Goal: Transaction & Acquisition: Obtain resource

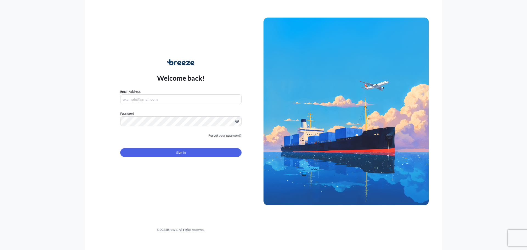
type input "[EMAIL_ADDRESS][PERSON_NAME][DOMAIN_NAME]"
click at [176, 151] on span "Sign In" at bounding box center [181, 152] width 10 height 5
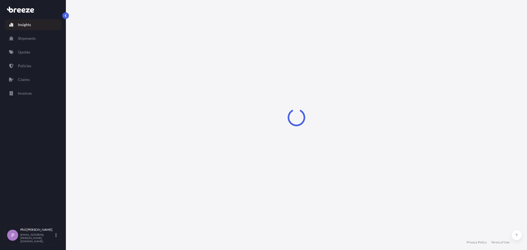
select select "2025"
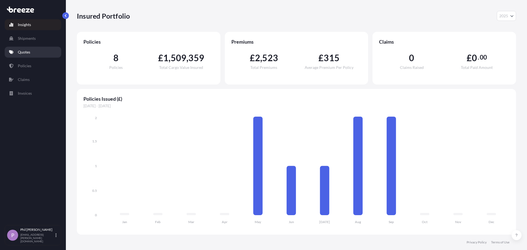
click at [23, 55] on p "Quotes" at bounding box center [24, 51] width 12 height 5
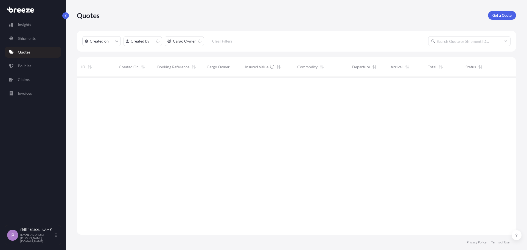
scroll to position [157, 435]
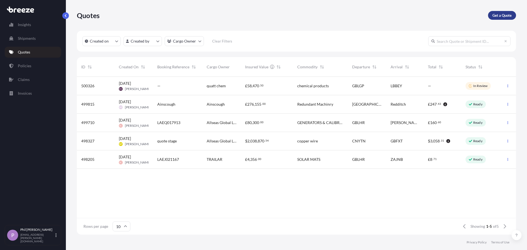
click at [498, 14] on p "Get a Quote" at bounding box center [501, 15] width 19 height 5
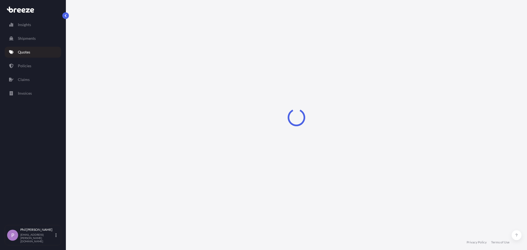
select select "Sea"
select select "1"
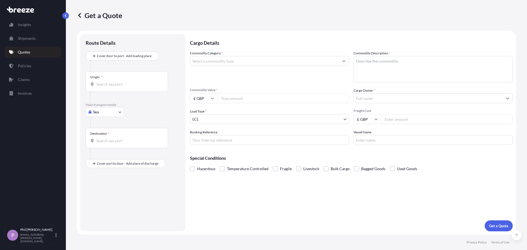
click at [264, 60] on input "Commodity Category *" at bounding box center [264, 61] width 149 height 10
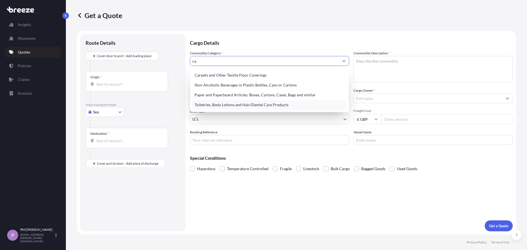
type input "c"
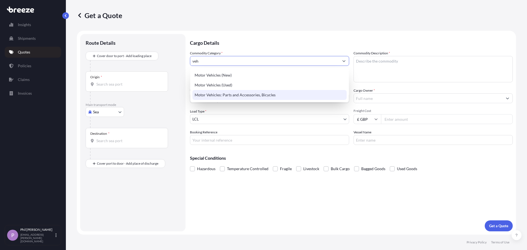
click at [247, 95] on div "Motor Vehicles: Parts and Accessories, Bicycles" at bounding box center [269, 95] width 154 height 10
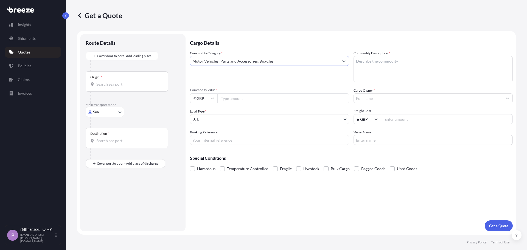
type input "Motor Vehicles: Parts and Accessories, Bicycles"
drag, startPoint x: 398, startPoint y: 61, endPoint x: 401, endPoint y: 61, distance: 3.0
click at [398, 61] on textarea "Commodity Description *" at bounding box center [432, 69] width 159 height 26
paste textarea "Land Rover Spare parts"
type textarea "Land Rover Spare parts"
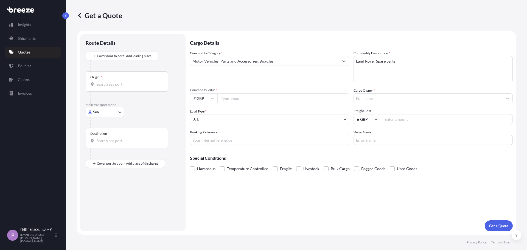
click at [236, 97] on input "Commodity Value *" at bounding box center [283, 98] width 132 height 10
type input "87794"
click at [306, 120] on body "Insights Shipments Quotes Policies Claims Invoices P [PERSON_NAME] [PERSON_NAME…" at bounding box center [263, 125] width 527 height 250
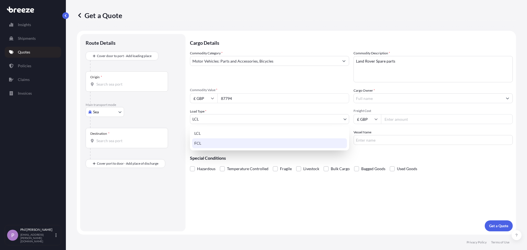
click at [270, 146] on div "FCL" at bounding box center [269, 143] width 155 height 10
select select "2"
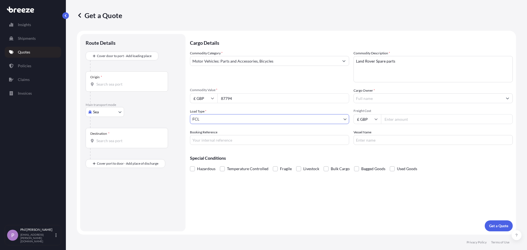
click at [380, 101] on input "Cargo Owner *" at bounding box center [427, 98] width 149 height 10
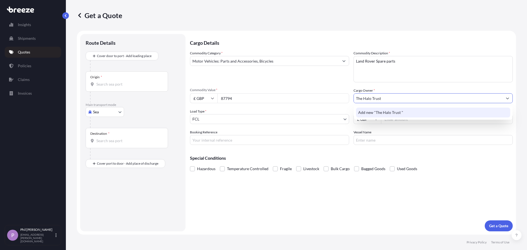
click at [395, 115] on span "Add new "The Halo Trust "" at bounding box center [380, 112] width 45 height 5
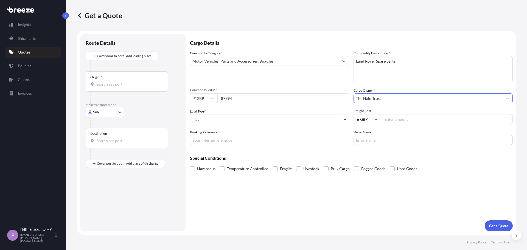
type input "The Halo Trust"
click at [410, 212] on div "Cargo Details Commodity Category * Motor Vehicles: Parts and Accessories, Bicyc…" at bounding box center [351, 132] width 323 height 197
click at [402, 121] on input "Freight Cost" at bounding box center [447, 119] width 132 height 10
type input "2665"
click at [291, 142] on input "Booking Reference" at bounding box center [269, 140] width 159 height 10
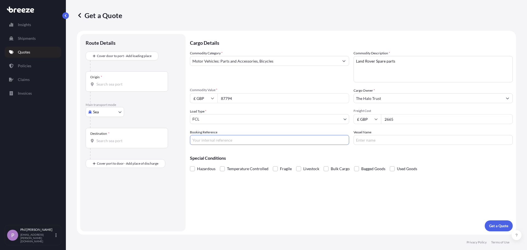
drag, startPoint x: 291, startPoint y: 142, endPoint x: 294, endPoint y: 137, distance: 6.4
click at [293, 139] on input "Booking Reference" at bounding box center [269, 140] width 159 height 10
click at [382, 213] on div "Cargo Details Commodity Category * Motor Vehicles: Parts and Accessories, Bicyc…" at bounding box center [351, 132] width 323 height 197
click at [149, 83] on input "Origin *" at bounding box center [128, 83] width 65 height 5
type input "GBDUM - Dumfries, [GEOGRAPHIC_DATA]"
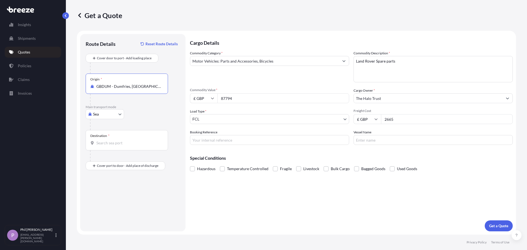
click at [125, 144] on input "Destination *" at bounding box center [128, 142] width 65 height 5
click at [137, 163] on span "KHPNH - [GEOGRAPHIC_DATA], [GEOGRAPHIC_DATA]" at bounding box center [147, 162] width 86 height 11
type input "KHPNH - [GEOGRAPHIC_DATA], [GEOGRAPHIC_DATA]"
click at [213, 202] on div "Cargo Details Commodity Category * Motor Vehicles: Parts and Accessories, Bicyc…" at bounding box center [351, 132] width 323 height 197
click at [496, 223] on p "Get a Quote" at bounding box center [498, 225] width 19 height 5
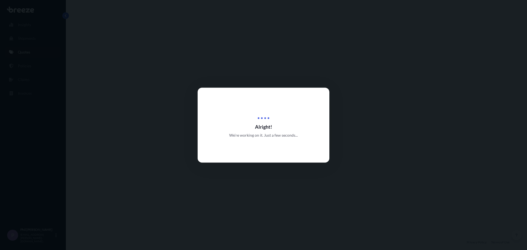
select select "Sea"
select select "2"
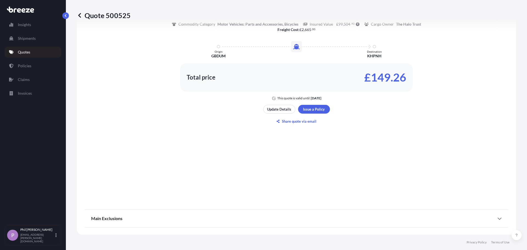
scroll to position [278, 0]
click at [318, 122] on button "Share quote via email" at bounding box center [296, 120] width 67 height 9
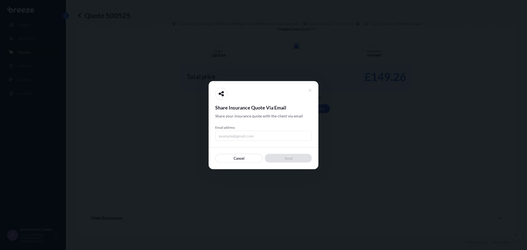
click at [281, 136] on input "Email address" at bounding box center [263, 136] width 97 height 10
type input "[PERSON_NAME][EMAIL_ADDRESS][PERSON_NAME][DOMAIN_NAME]"
click at [412, 161] on div at bounding box center [263, 125] width 527 height 250
